Goal: Check status

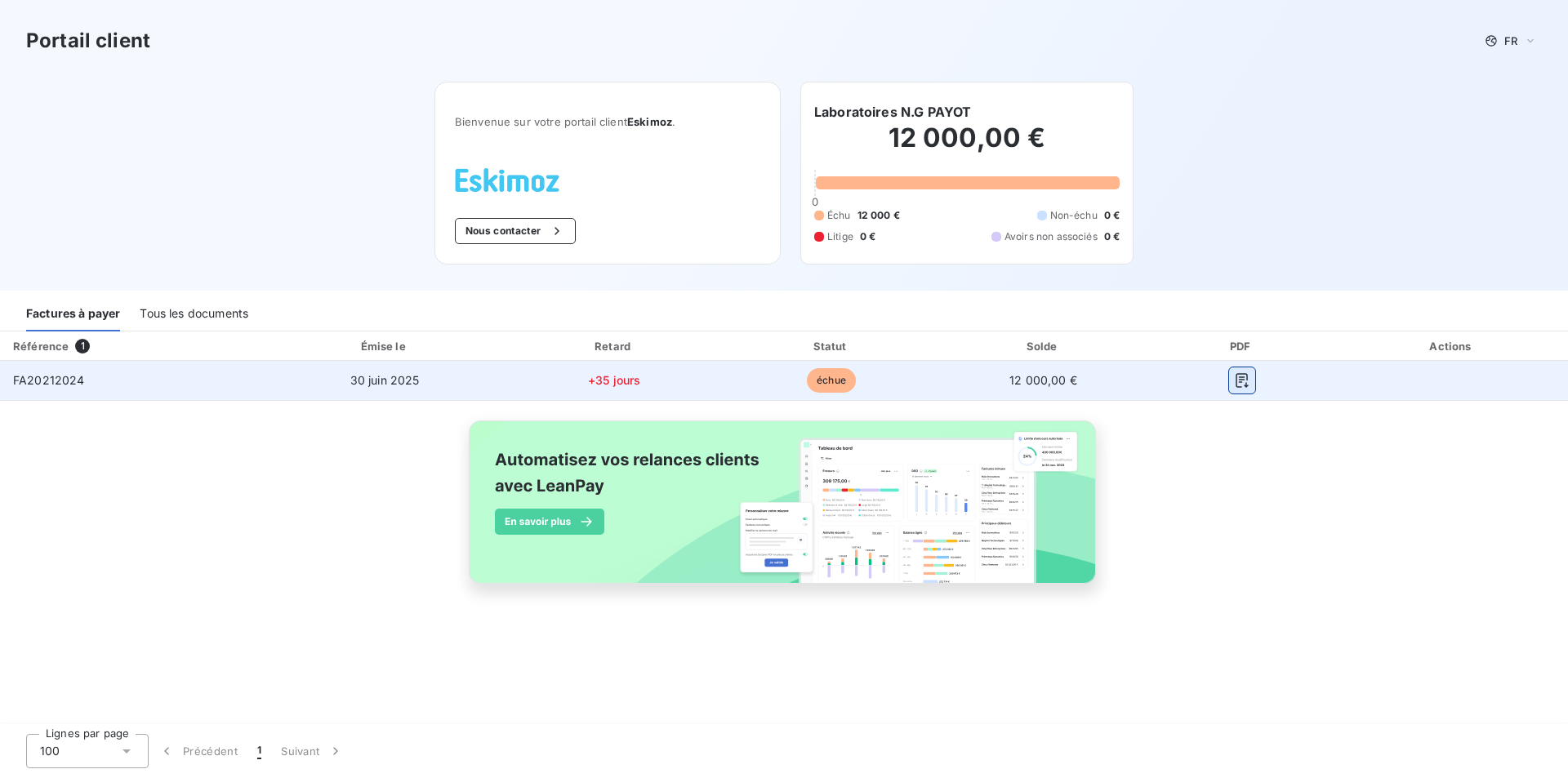
click at [1234, 386] on icon "button" at bounding box center [1242, 380] width 16 height 16
